Goal: Task Accomplishment & Management: Complete application form

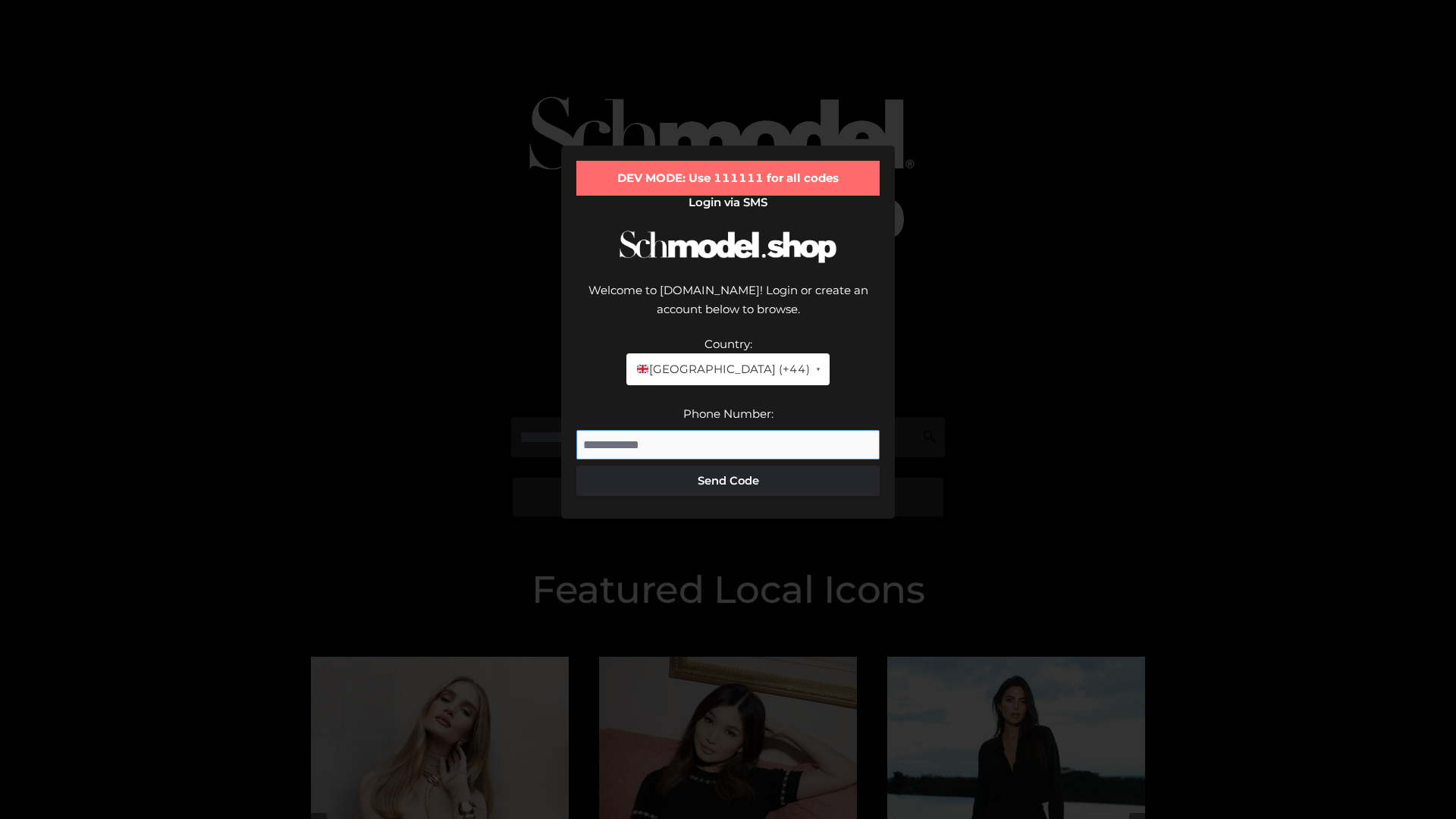
click at [728, 430] on input "Phone Number:" at bounding box center [728, 445] width 303 height 30
type input "**********"
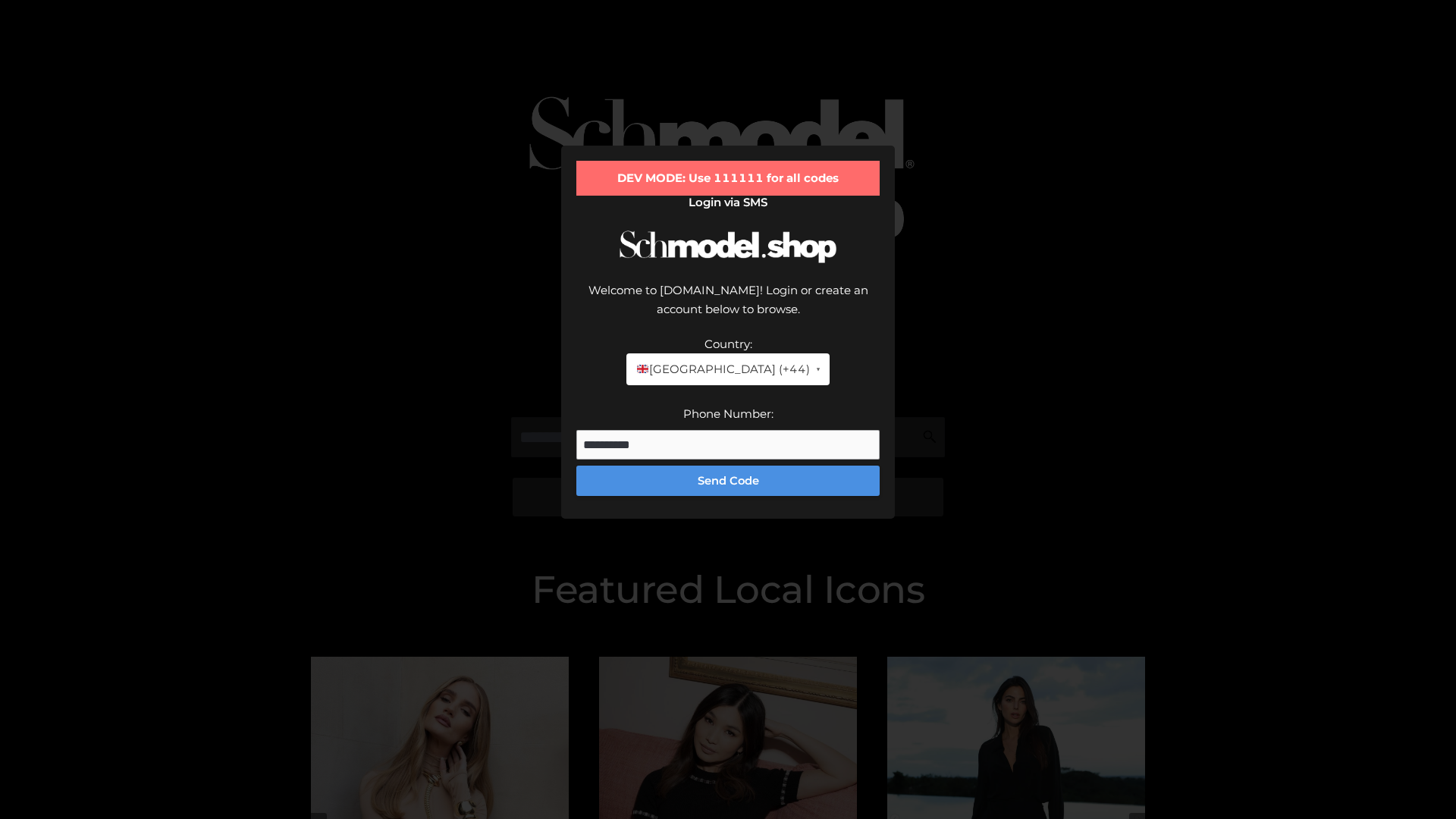
click at [728, 466] on button "Send Code" at bounding box center [728, 481] width 303 height 30
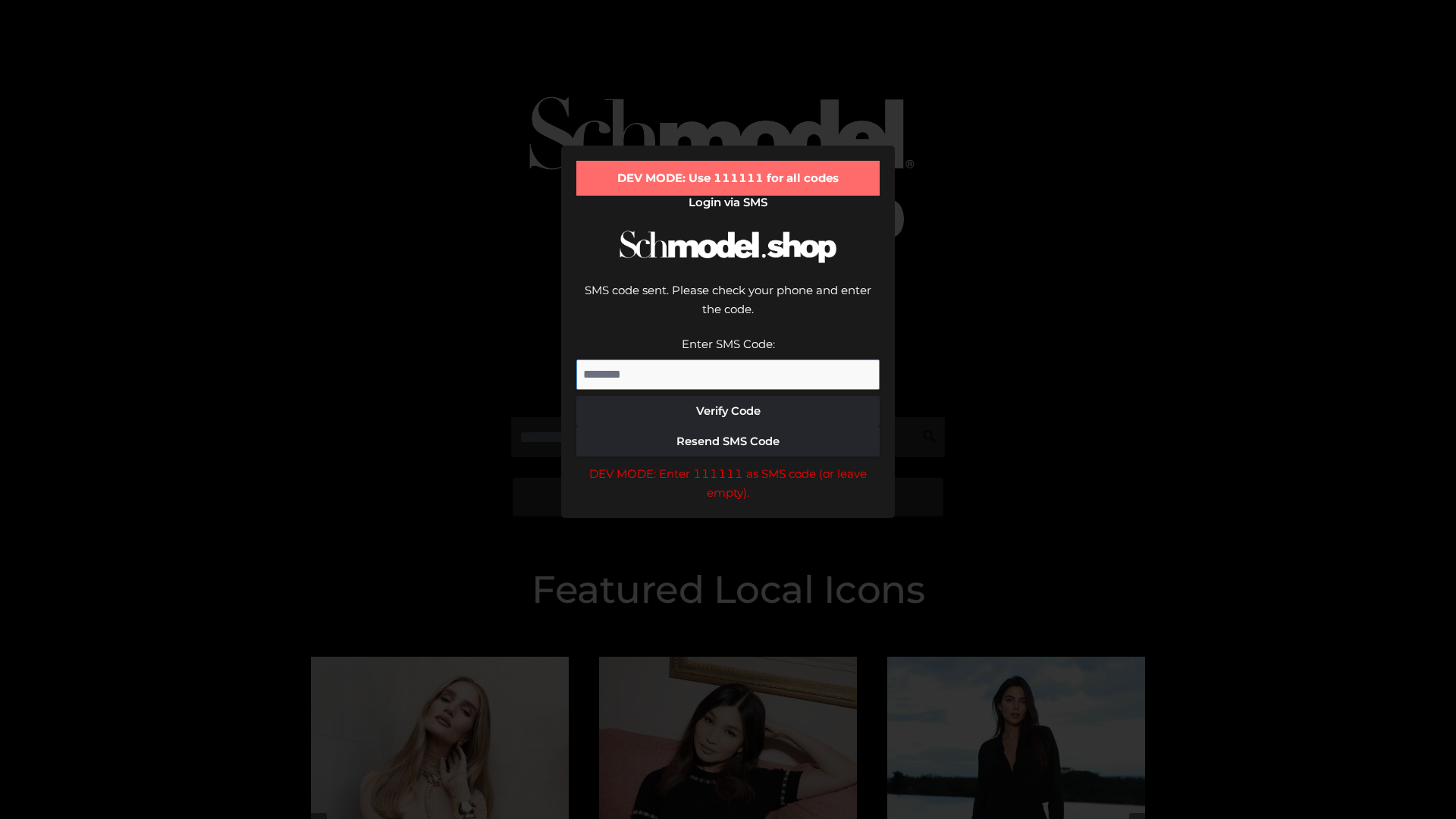
click at [728, 360] on input "Enter SMS Code:" at bounding box center [728, 375] width 303 height 30
type input "******"
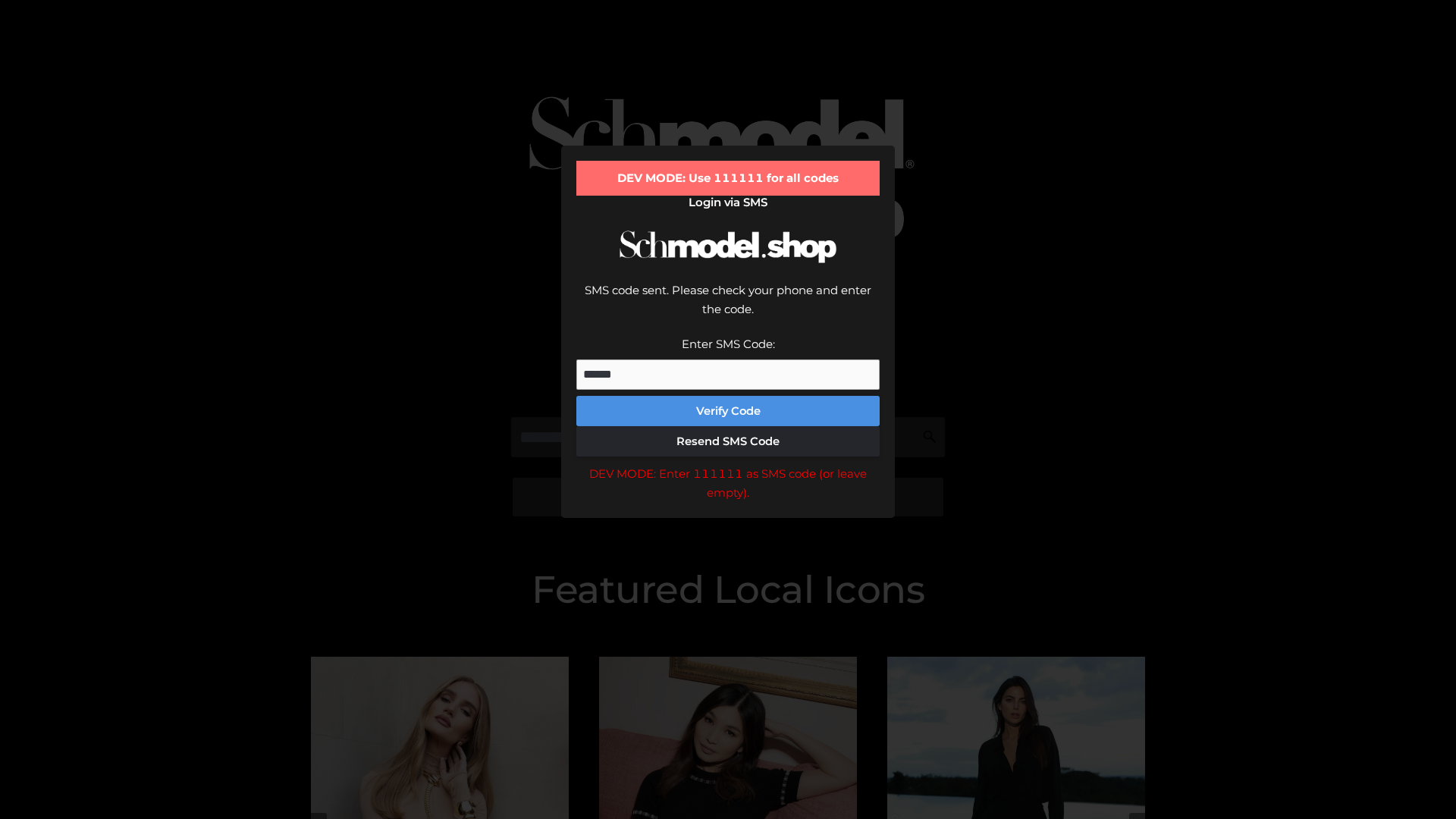
click at [728, 396] on button "Verify Code" at bounding box center [728, 411] width 303 height 30
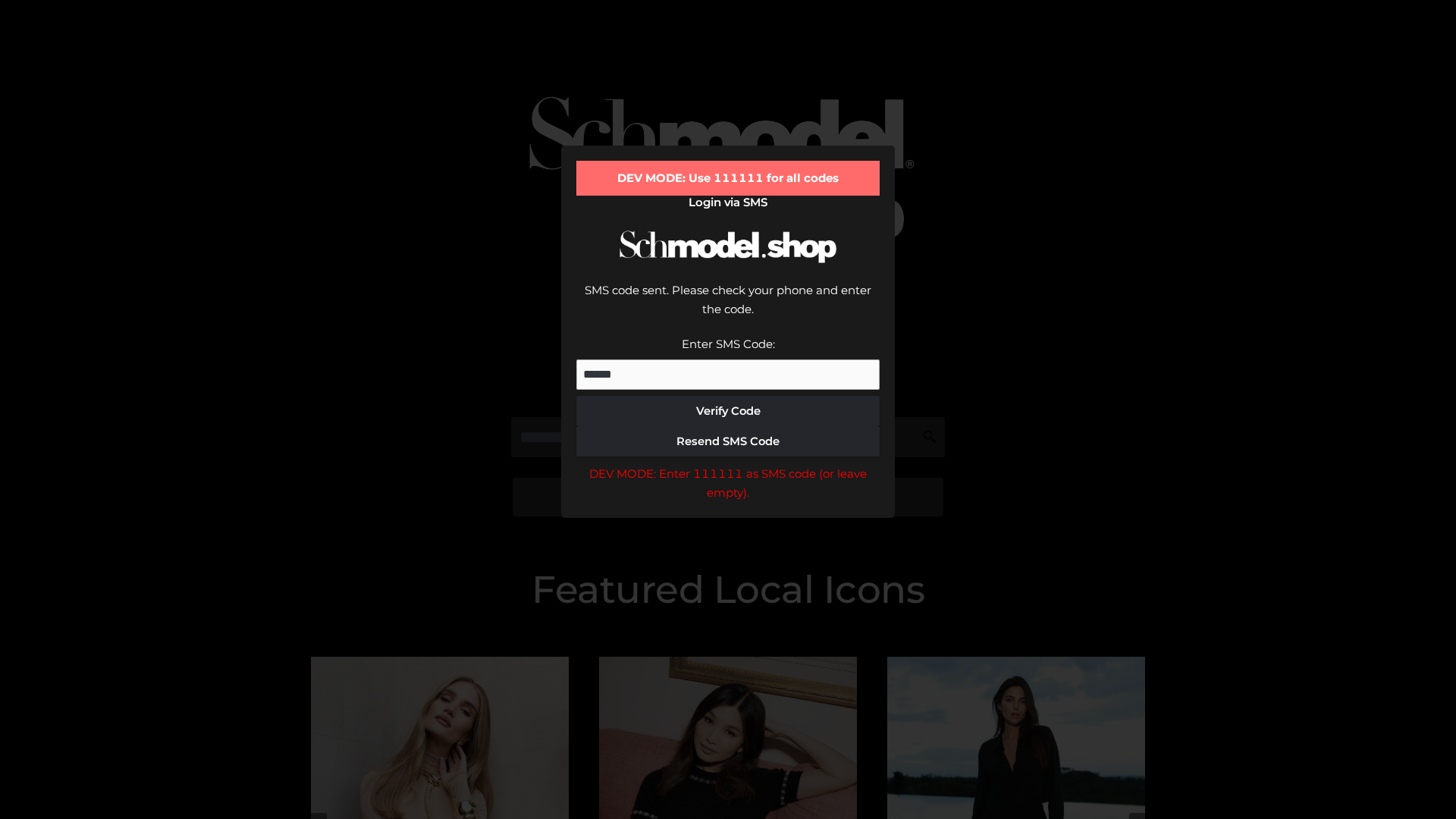
click at [728, 464] on div "DEV MODE: Enter 111111 as SMS code (or leave empty)." at bounding box center [728, 484] width 303 height 39
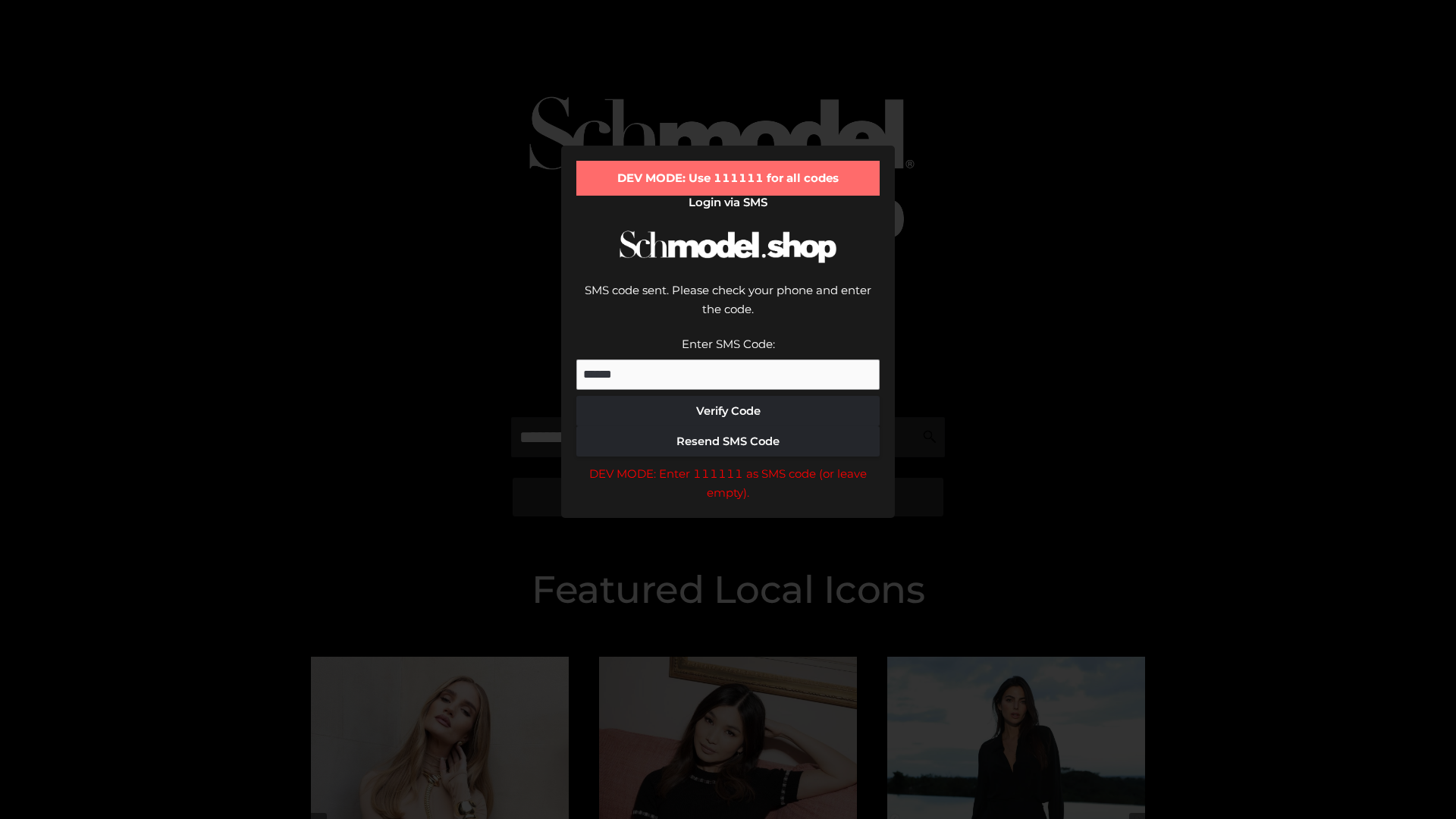
click at [728, 464] on div "DEV MODE: Enter 111111 as SMS code (or leave empty)." at bounding box center [728, 484] width 303 height 39
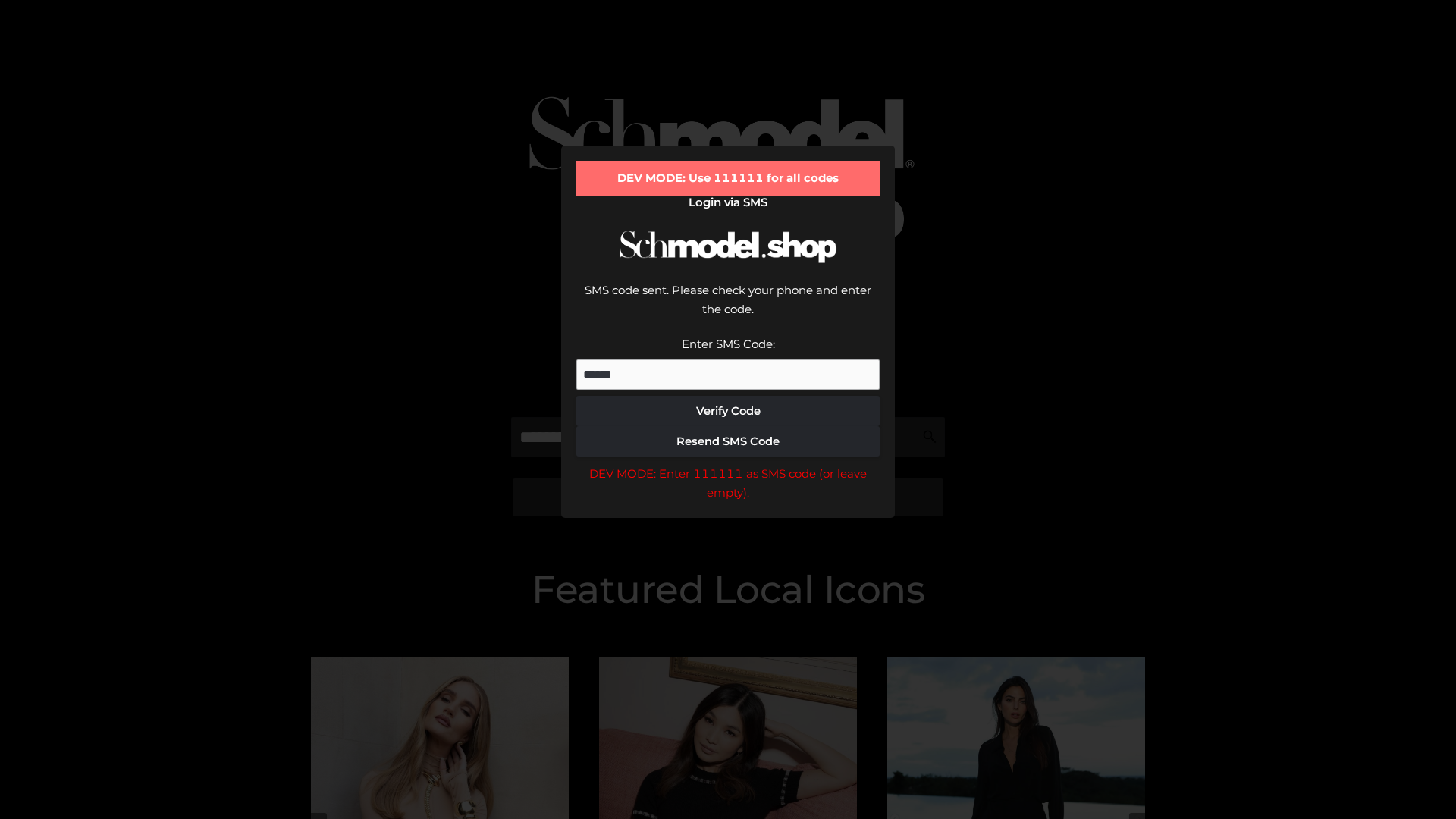
click at [728, 464] on div "DEV MODE: Enter 111111 as SMS code (or leave empty)." at bounding box center [728, 484] width 303 height 39
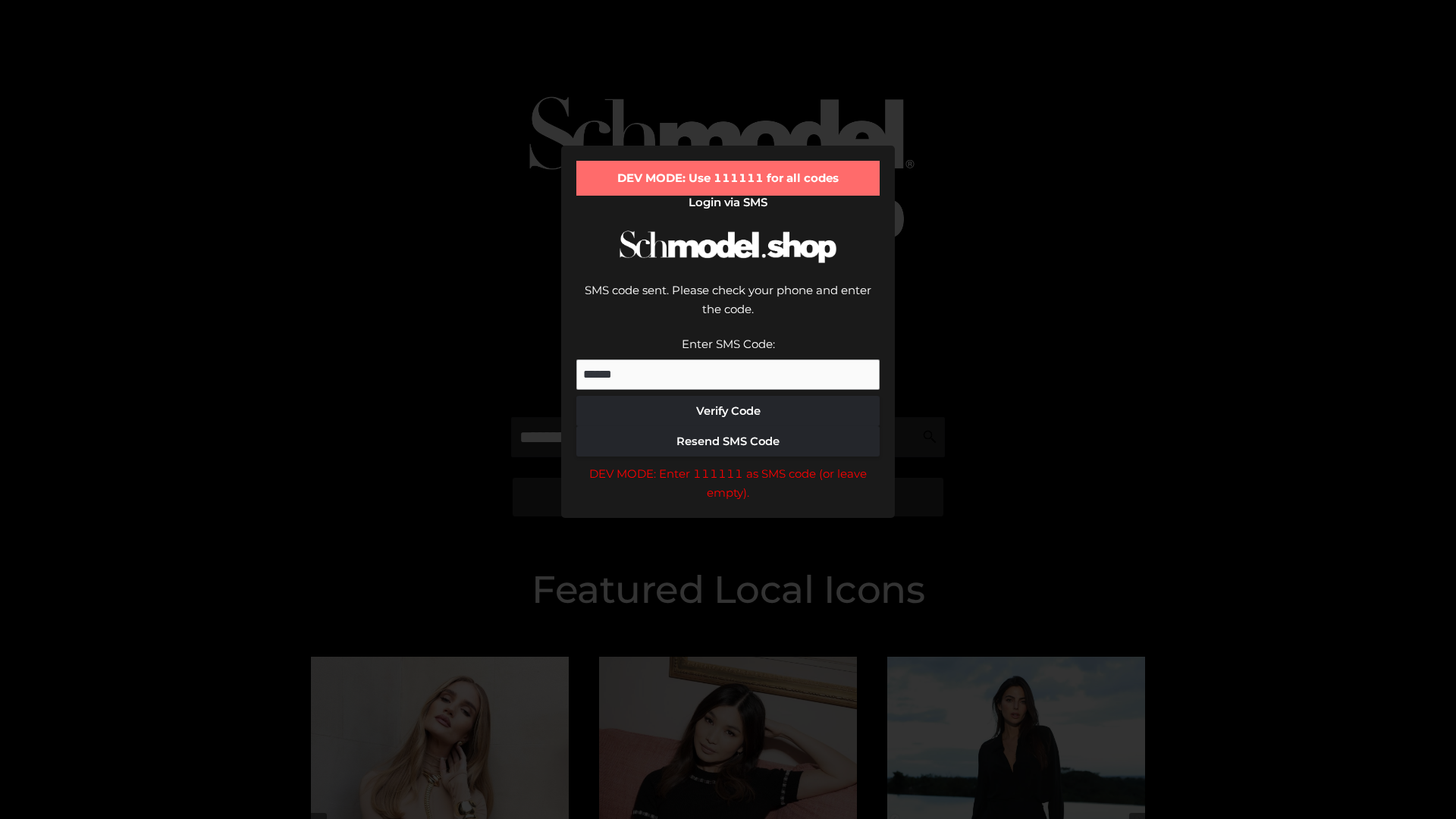
click at [728, 464] on div "DEV MODE: Enter 111111 as SMS code (or leave empty)." at bounding box center [728, 484] width 303 height 39
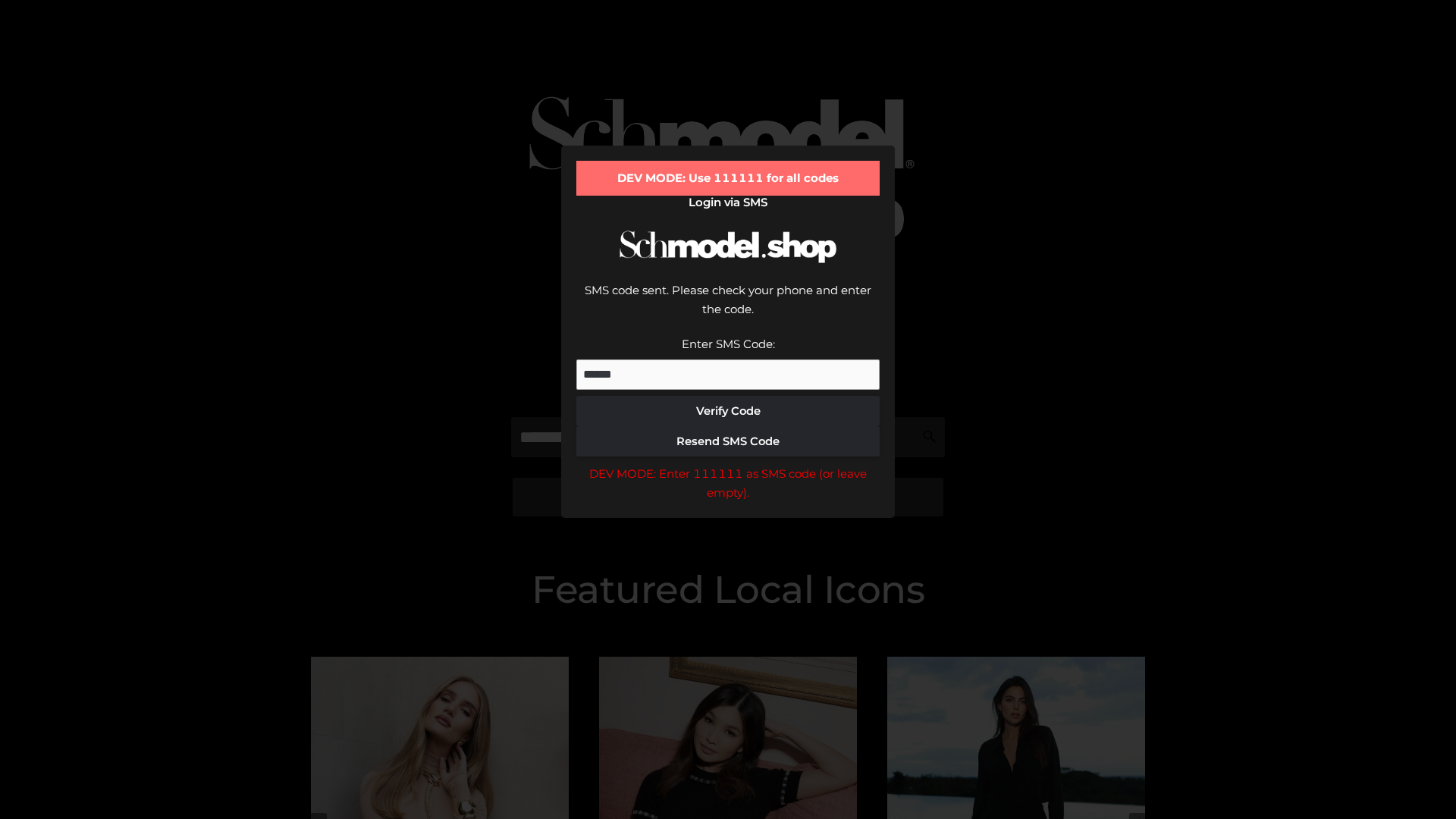
click at [728, 464] on div "DEV MODE: Enter 111111 as SMS code (or leave empty)." at bounding box center [728, 484] width 303 height 39
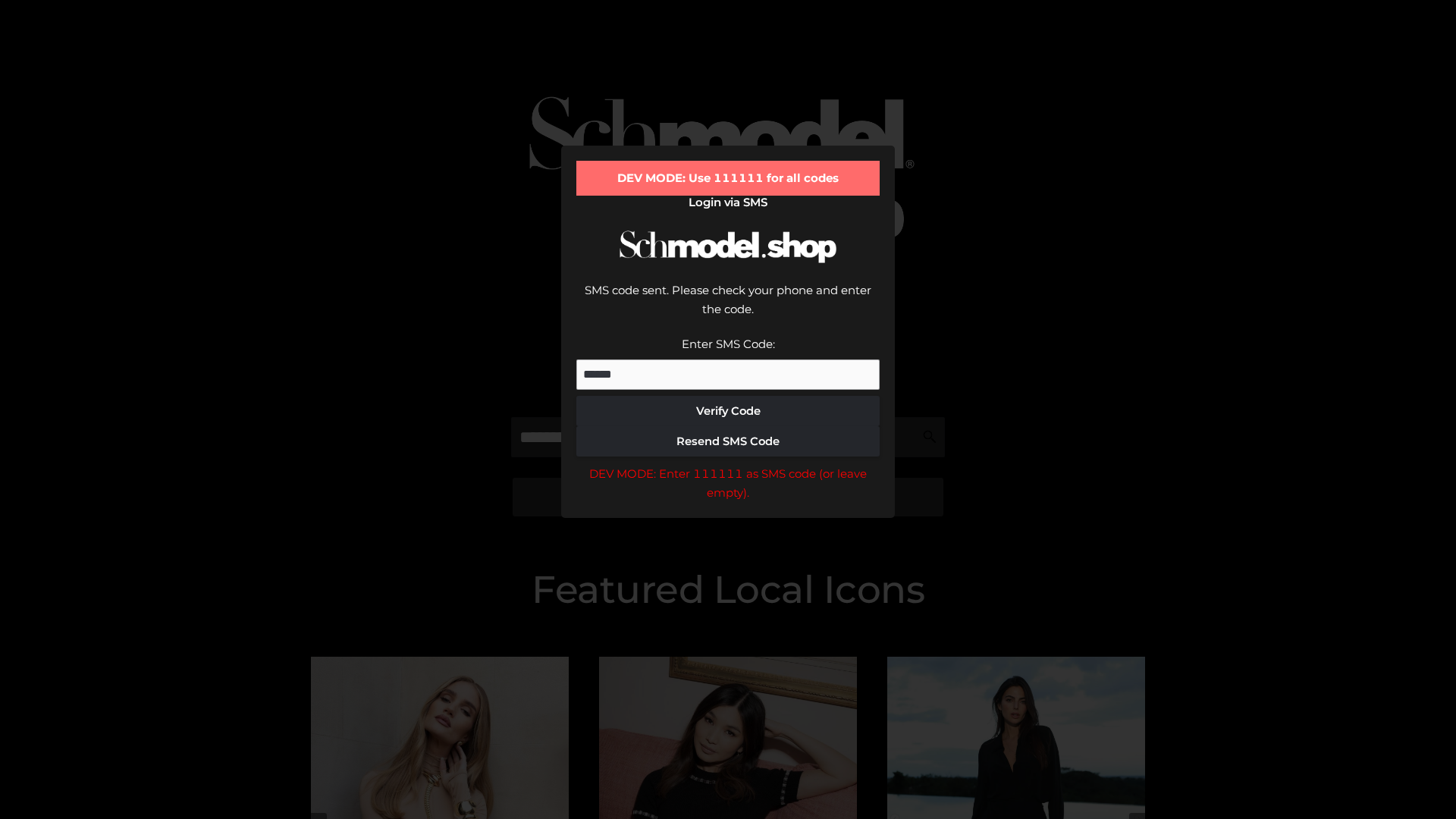
click at [728, 464] on div "DEV MODE: Enter 111111 as SMS code (or leave empty)." at bounding box center [728, 484] width 303 height 39
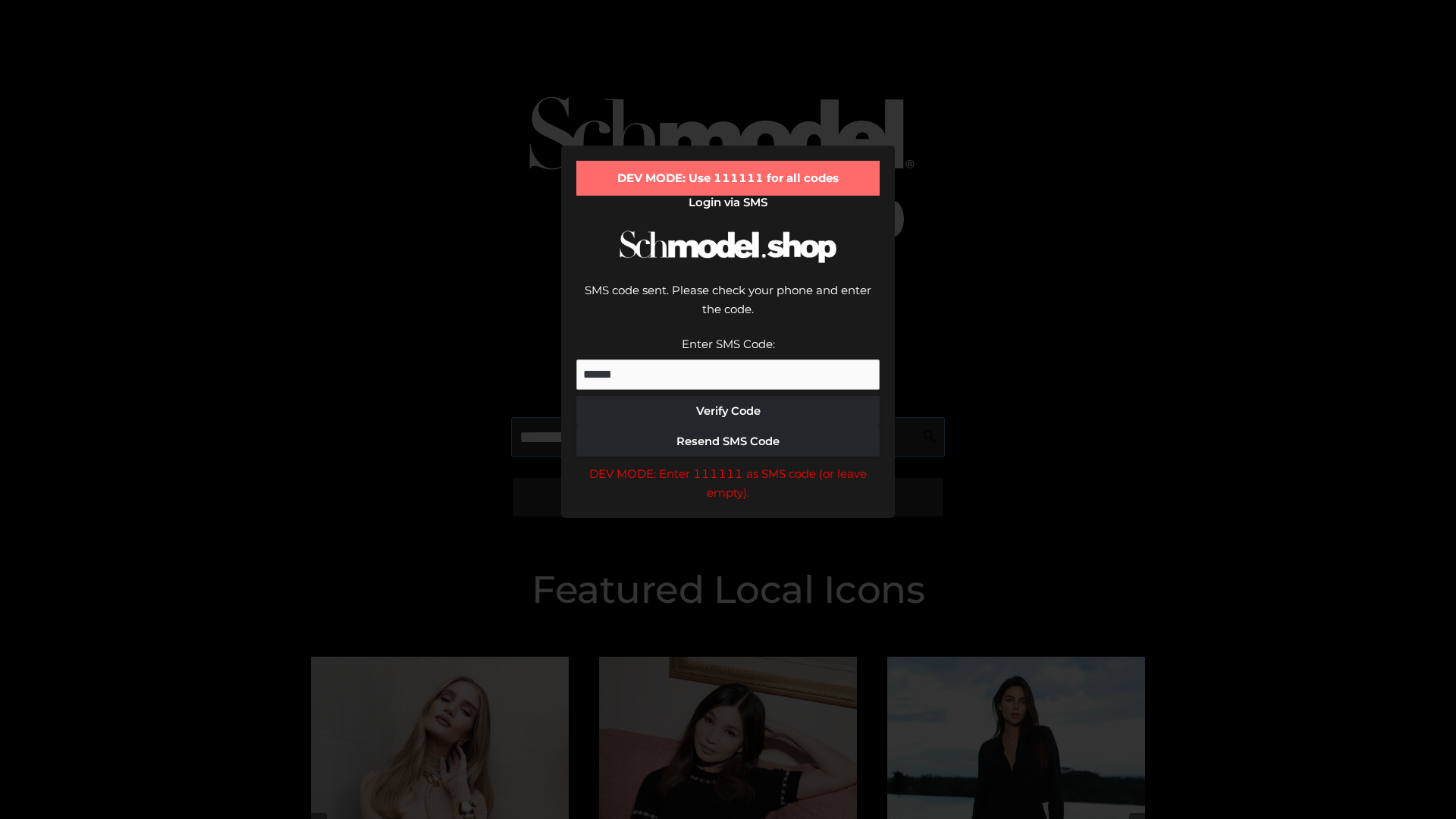
scroll to position [0, 78]
click at [728, 464] on div "DEV MODE: Enter 111111 as SMS code (or leave empty)." at bounding box center [728, 484] width 303 height 39
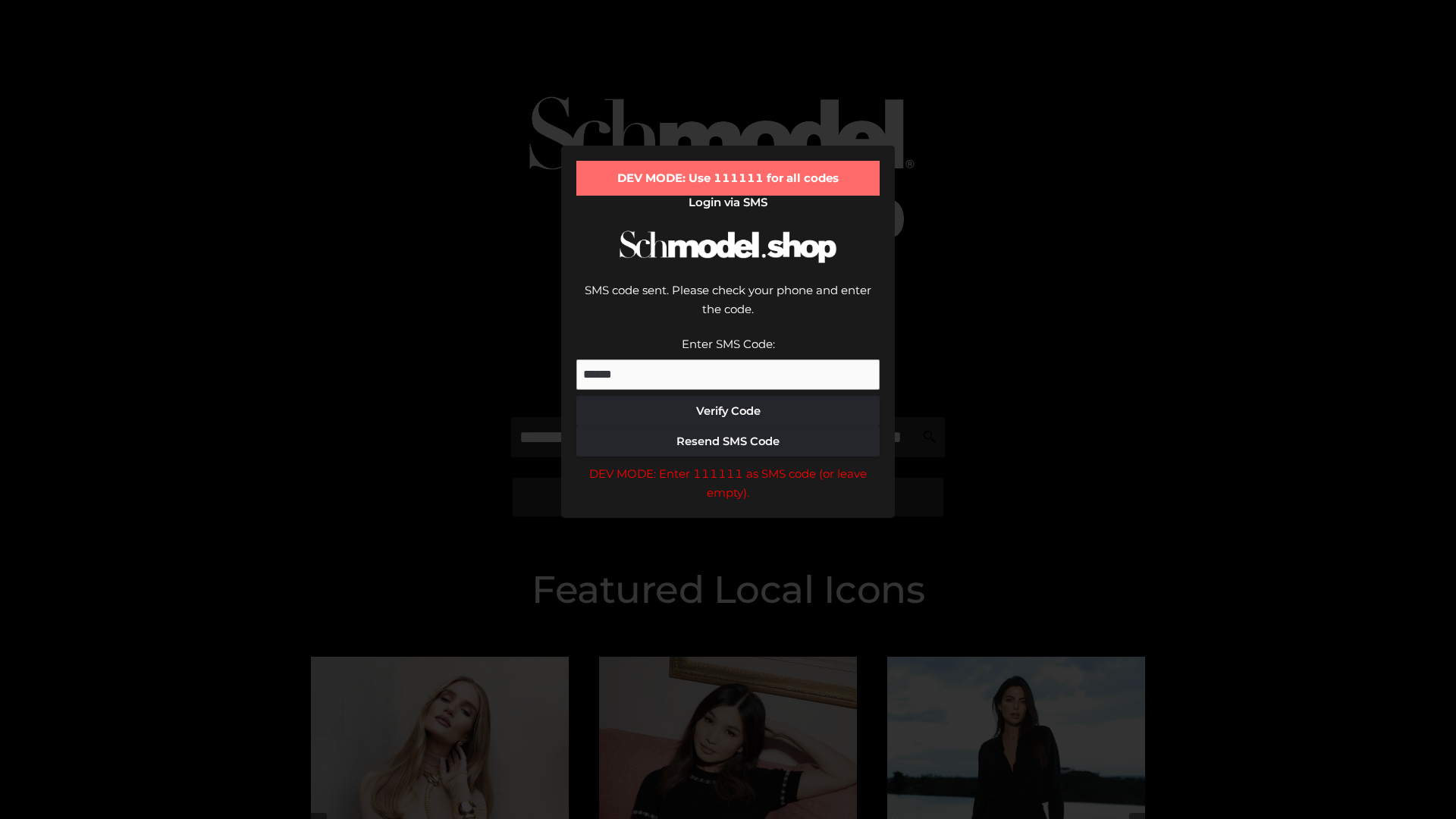
click at [728, 464] on div "DEV MODE: Enter 111111 as SMS code (or leave empty)." at bounding box center [728, 484] width 303 height 39
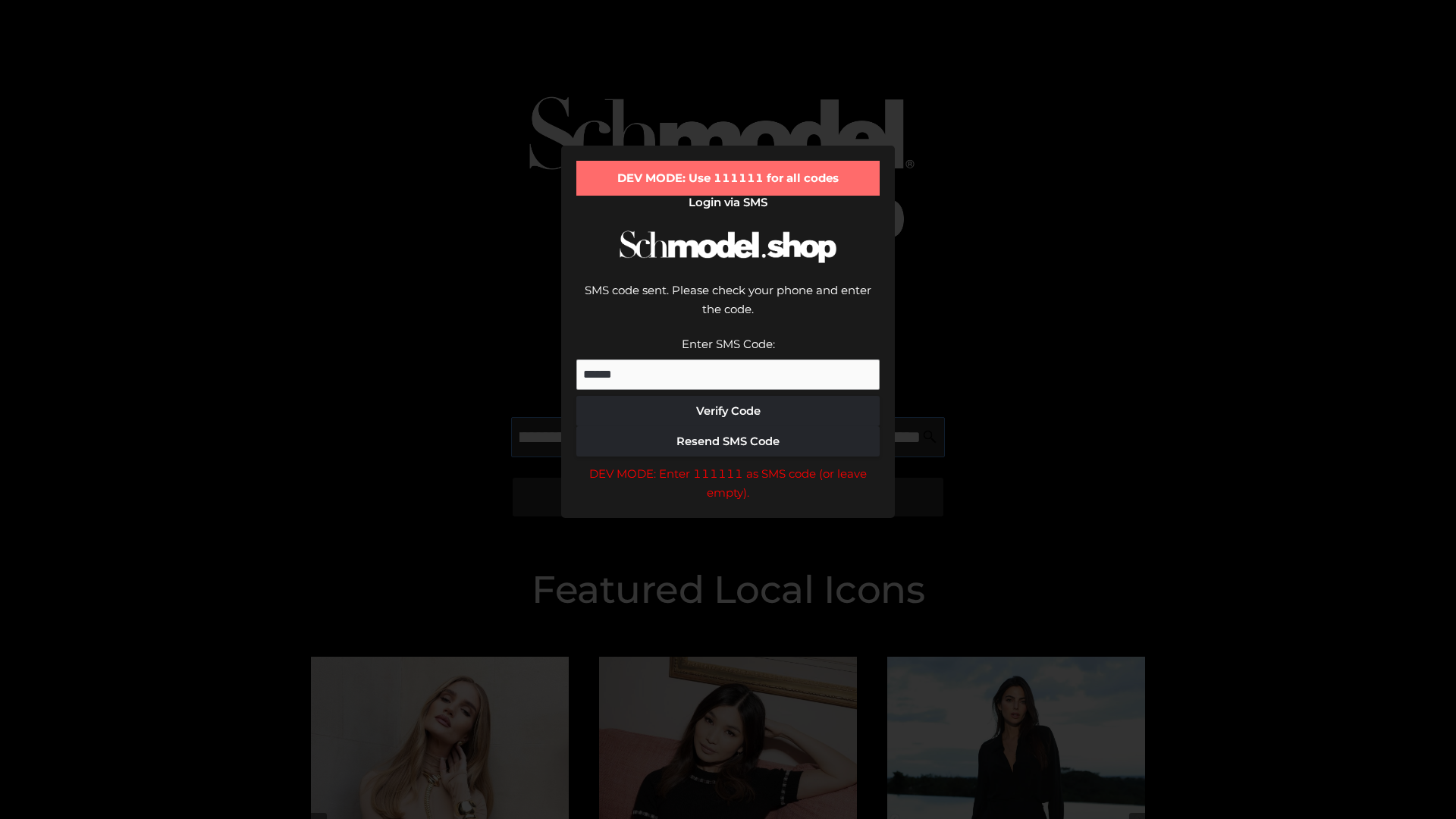
scroll to position [0, 165]
click at [728, 464] on div "DEV MODE: Enter 111111 as SMS code (or leave empty)." at bounding box center [728, 484] width 303 height 39
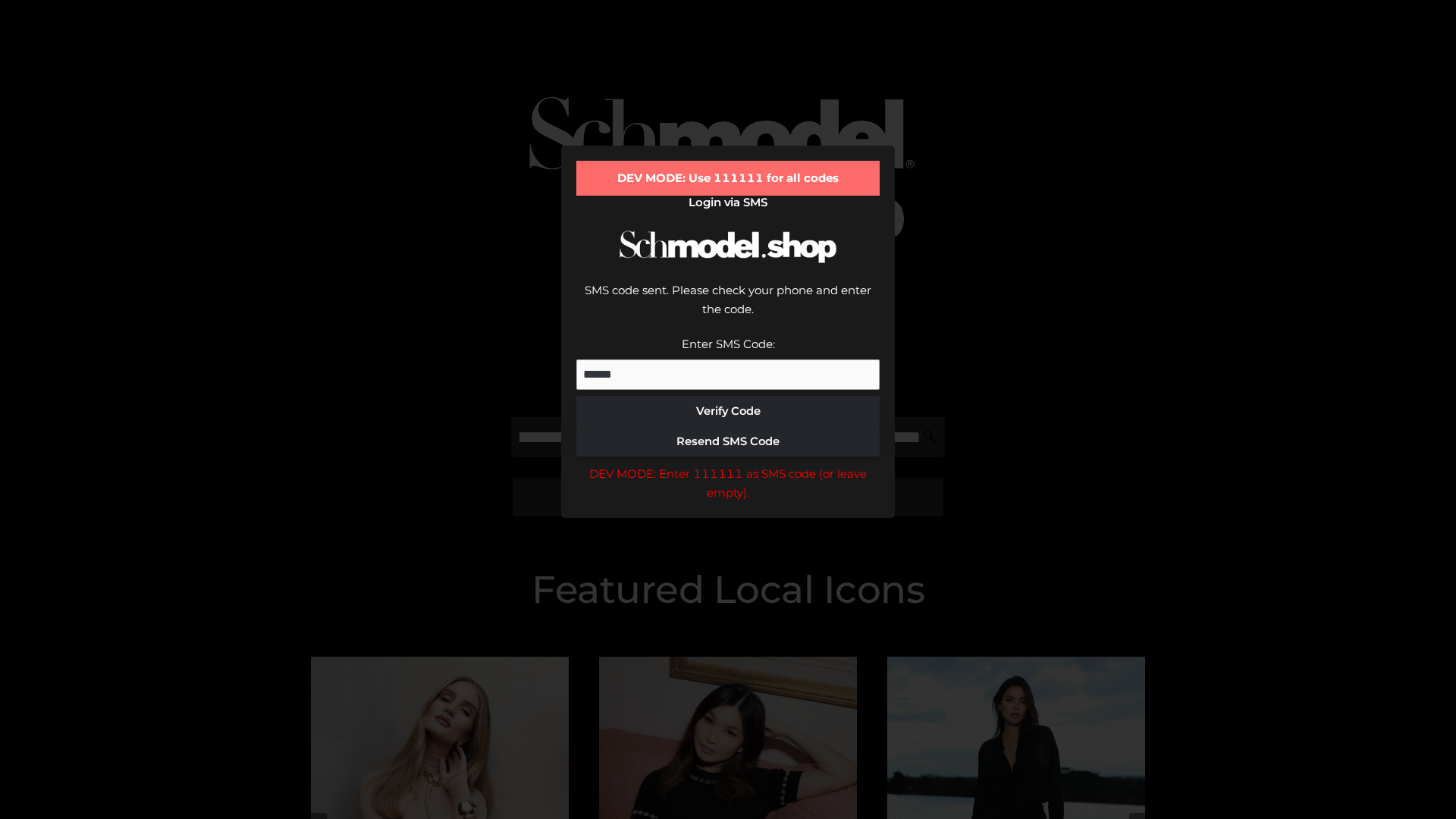
click at [728, 464] on div "DEV MODE: Enter 111111 as SMS code (or leave empty)." at bounding box center [728, 484] width 303 height 39
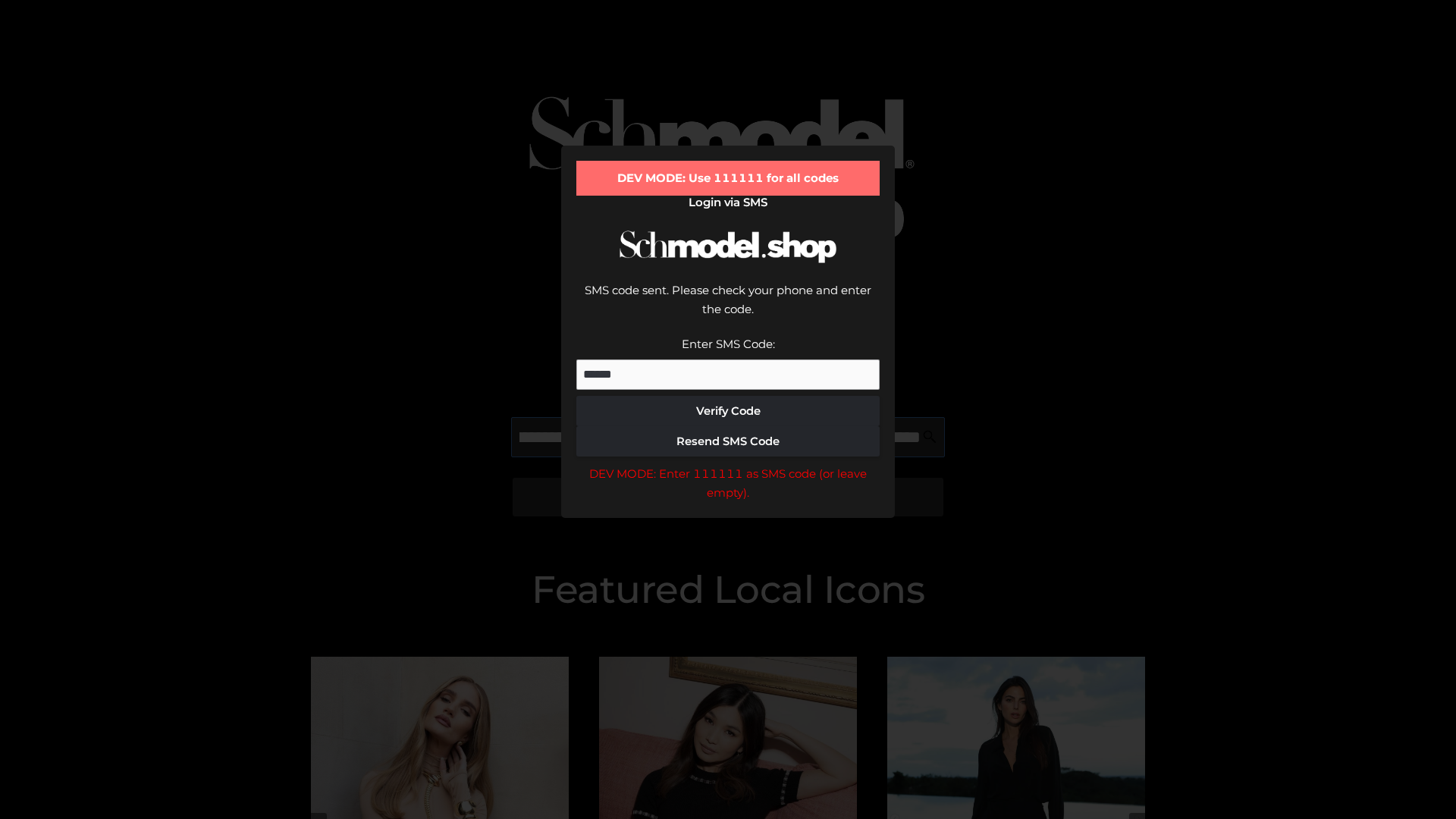
scroll to position [0, 257]
click at [728, 464] on div "DEV MODE: Enter 111111 as SMS code (or leave empty)." at bounding box center [728, 484] width 303 height 39
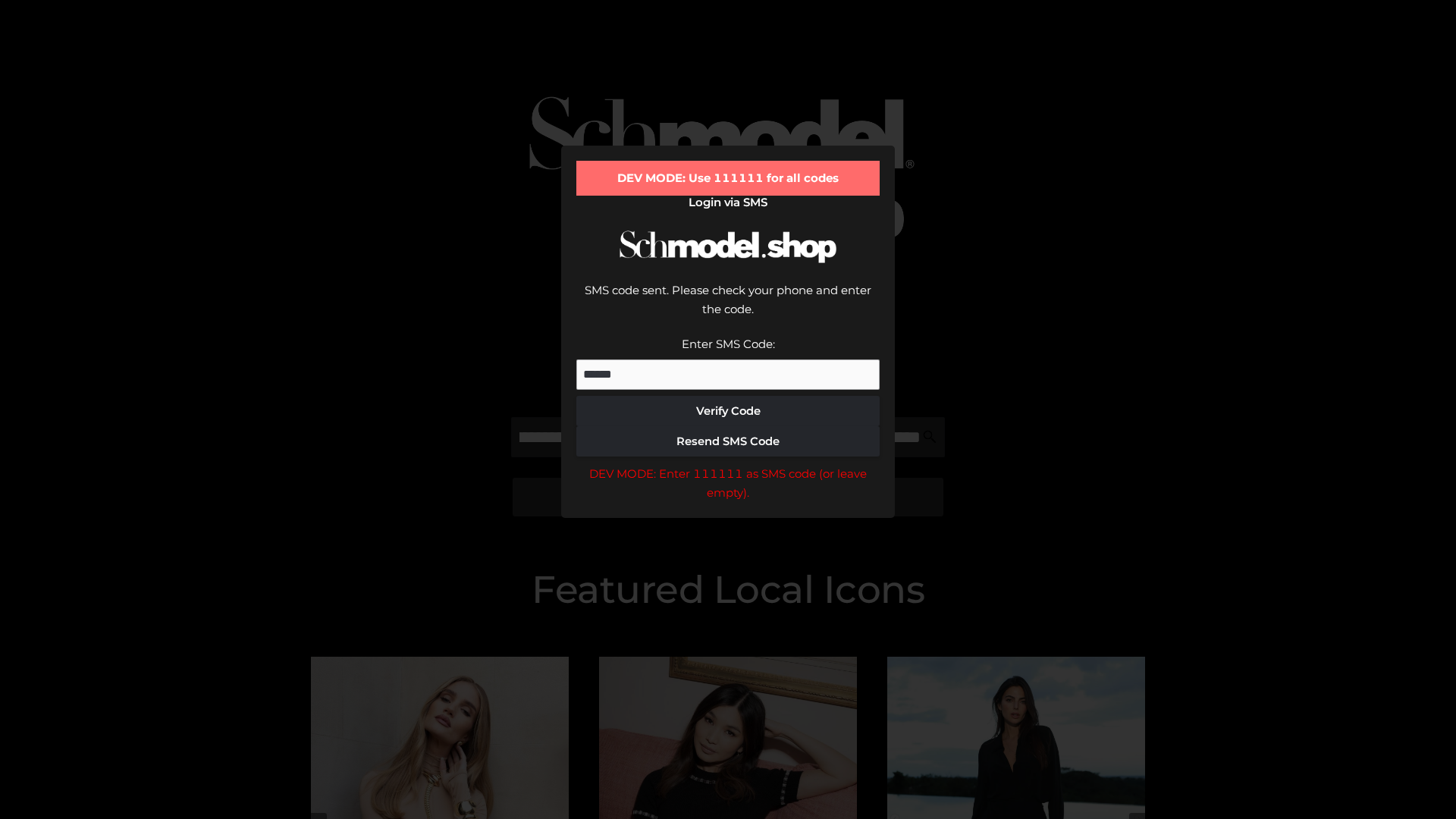
click at [728, 464] on div "DEV MODE: Enter 111111 as SMS code (or leave empty)." at bounding box center [728, 484] width 303 height 39
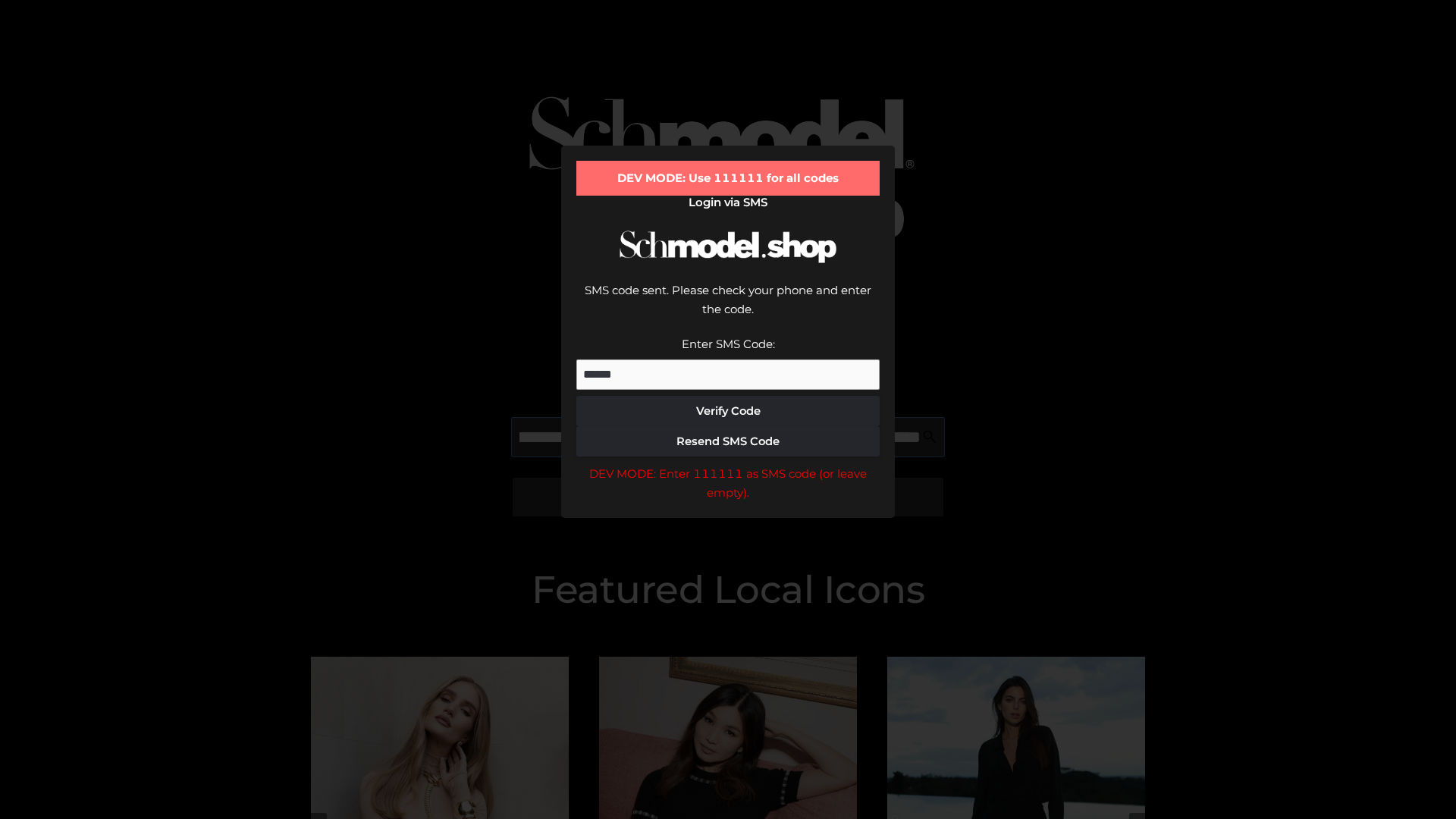
scroll to position [0, 353]
click at [728, 464] on div "DEV MODE: Enter 111111 as SMS code (or leave empty)." at bounding box center [728, 484] width 303 height 39
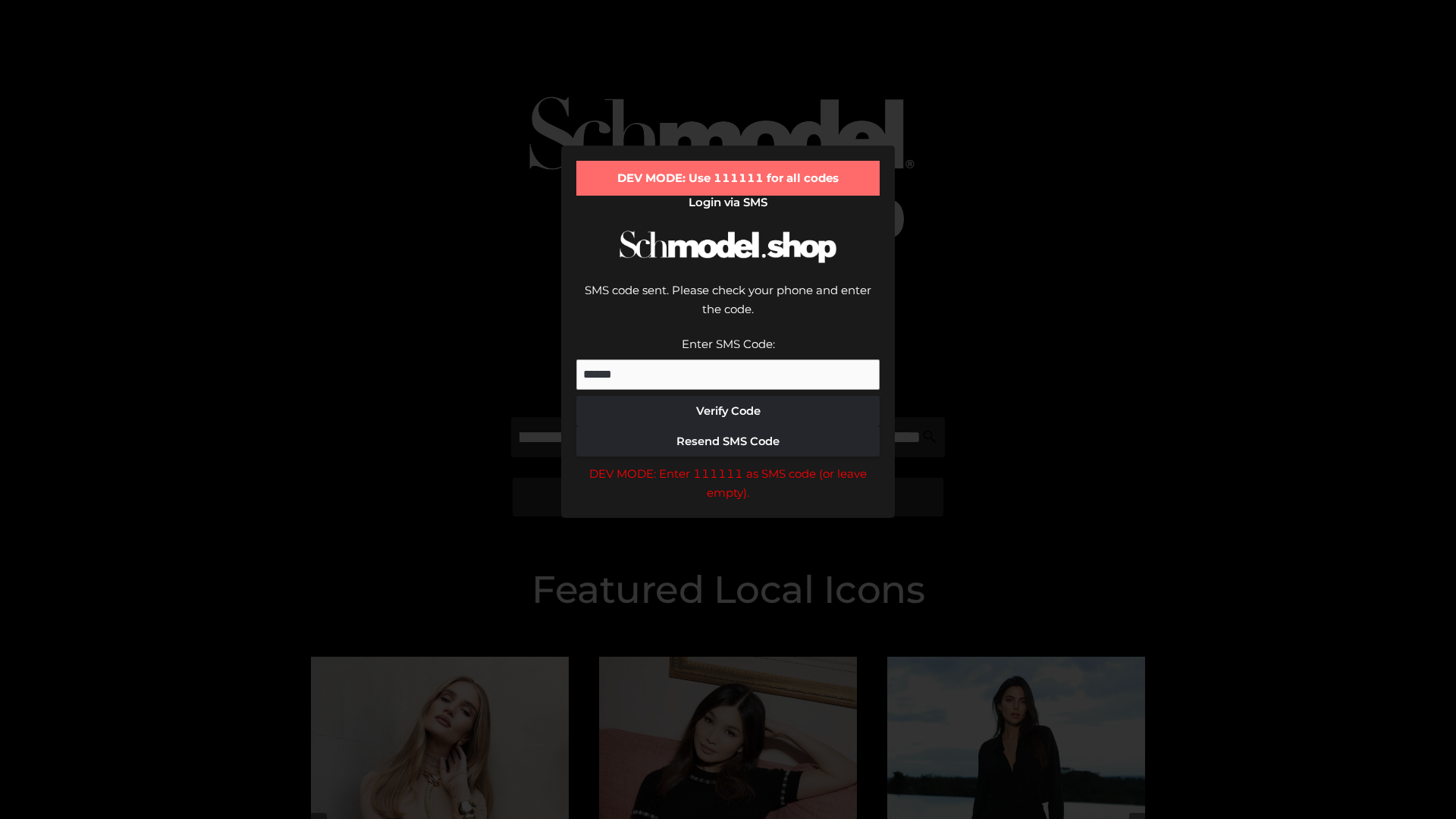
click at [728, 464] on div "DEV MODE: Enter 111111 as SMS code (or leave empty)." at bounding box center [728, 484] width 303 height 39
type input "**********"
